Goal: Transaction & Acquisition: Purchase product/service

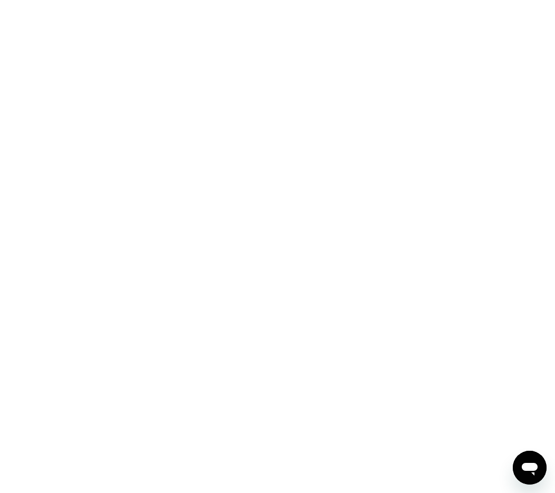
click at [413, 112] on div at bounding box center [277, 246] width 555 height 493
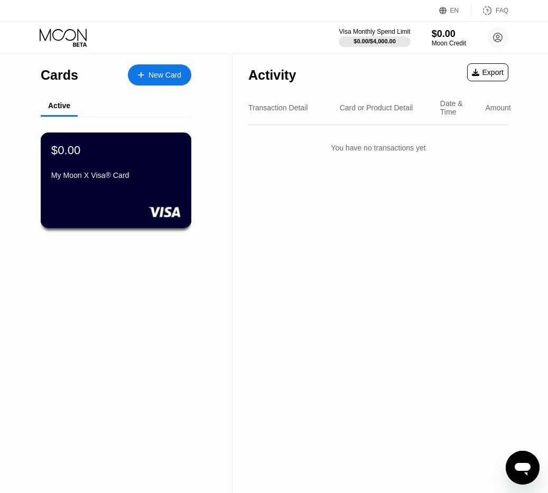
click at [141, 186] on div "$0.00 My Moon X Visa® Card" at bounding box center [116, 181] width 151 height 96
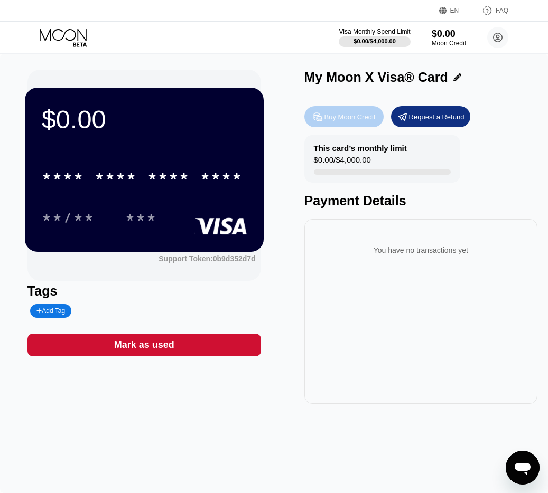
click at [334, 113] on div "Buy Moon Credit" at bounding box center [349, 116] width 51 height 9
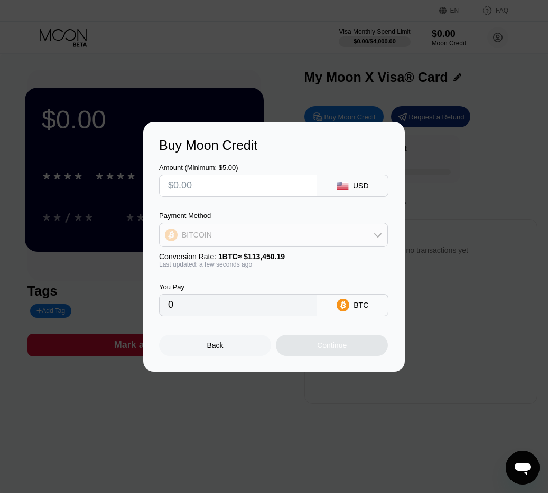
click at [245, 235] on div "BITCOIN" at bounding box center [273, 234] width 228 height 21
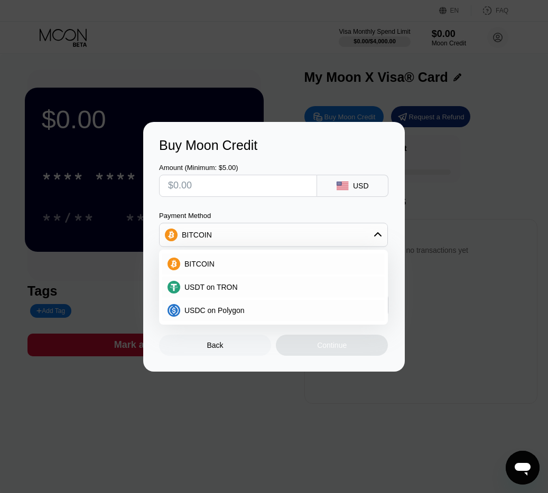
click at [385, 203] on div "Amount (Minimum: $5.00) USD Payment Method BITCOIN BITCOIN USDT on TRON USDC on…" at bounding box center [274, 234] width 230 height 163
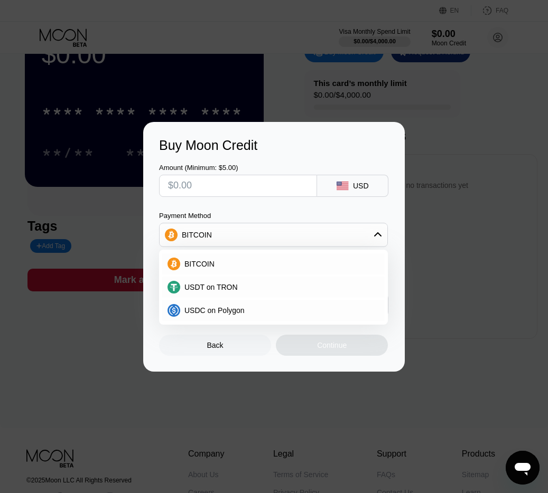
scroll to position [127, 0]
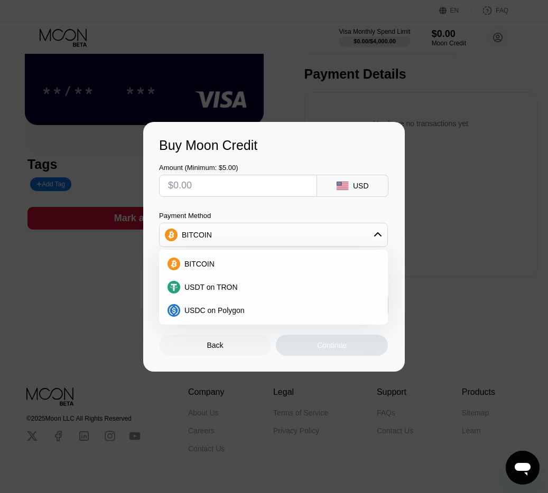
click at [370, 145] on div "Buy Moon Credit" at bounding box center [274, 145] width 230 height 15
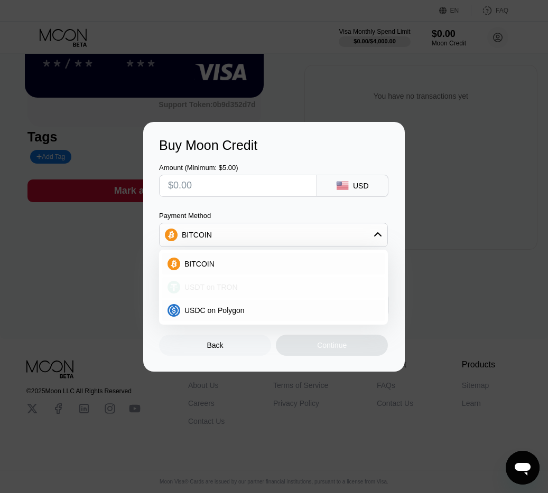
click at [359, 296] on div "USDT on TRON" at bounding box center [273, 287] width 222 height 21
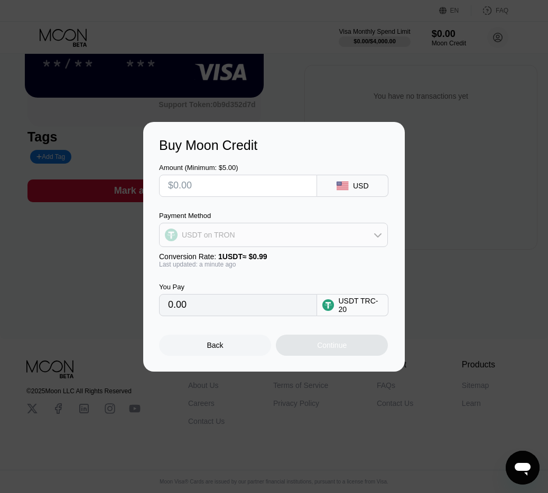
click at [318, 240] on div "USDT on TRON" at bounding box center [273, 234] width 228 height 21
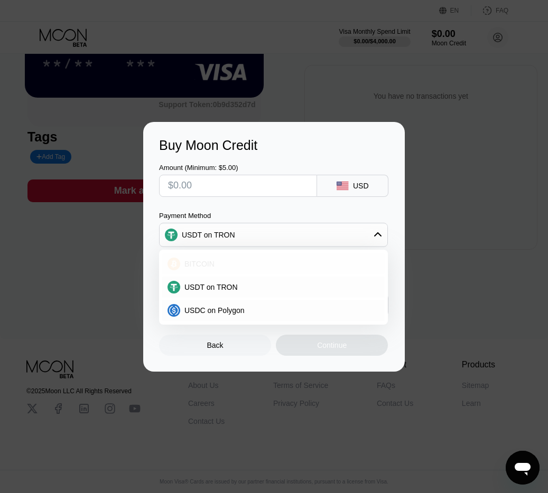
click at [265, 270] on div "BITCOIN" at bounding box center [273, 263] width 222 height 21
type input "0"
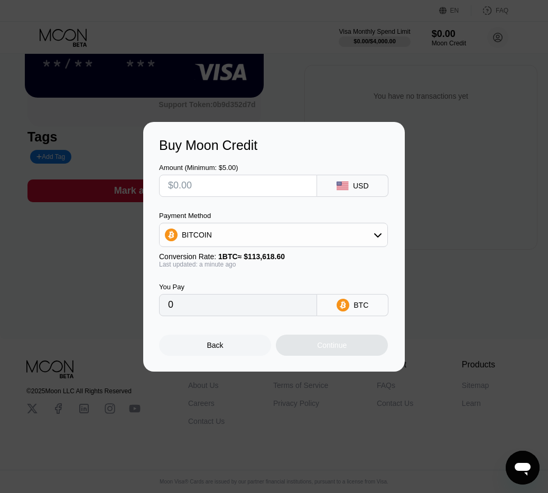
click at [374, 267] on div "Last updated: a minute ago" at bounding box center [273, 264] width 229 height 7
click at [217, 344] on div "Back" at bounding box center [215, 345] width 16 height 8
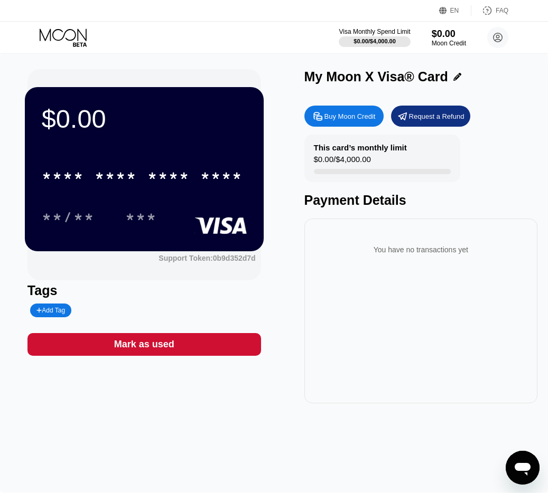
scroll to position [0, 0]
